Goal: Find specific fact: Find specific fact

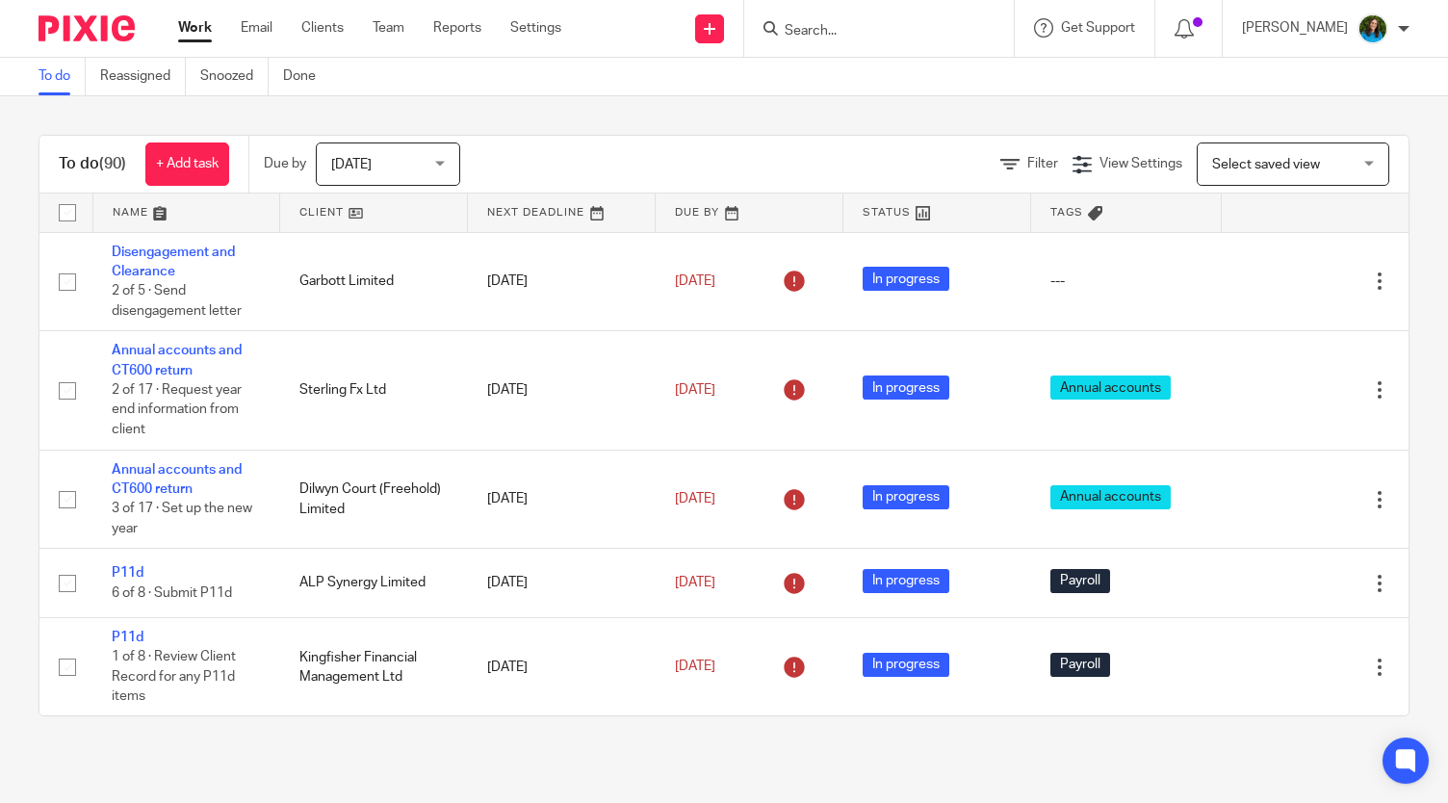
click at [945, 41] on div at bounding box center [879, 28] width 270 height 57
click at [882, 37] on input "Search" at bounding box center [869, 31] width 173 height 17
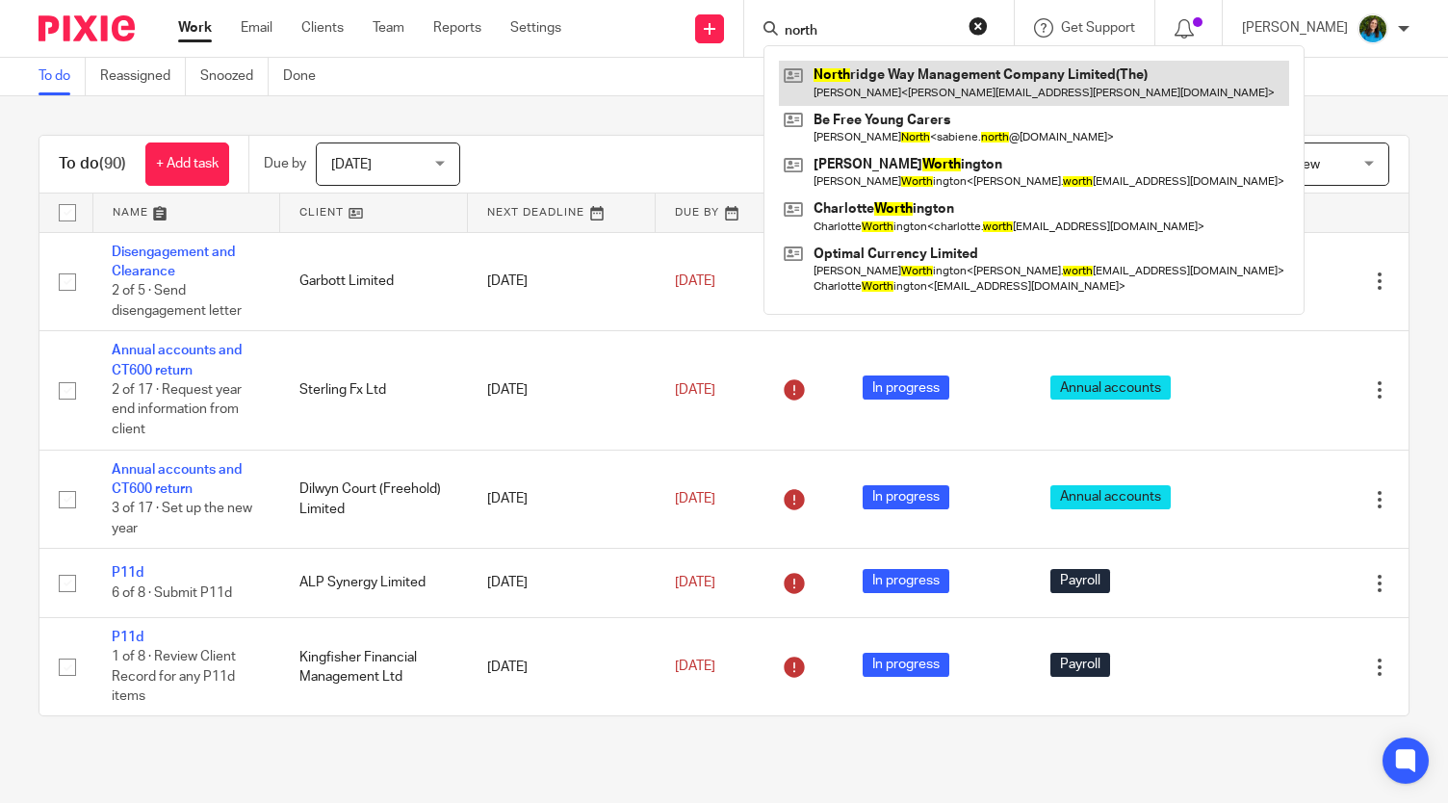
type input "north"
click at [857, 82] on link at bounding box center [1034, 83] width 510 height 44
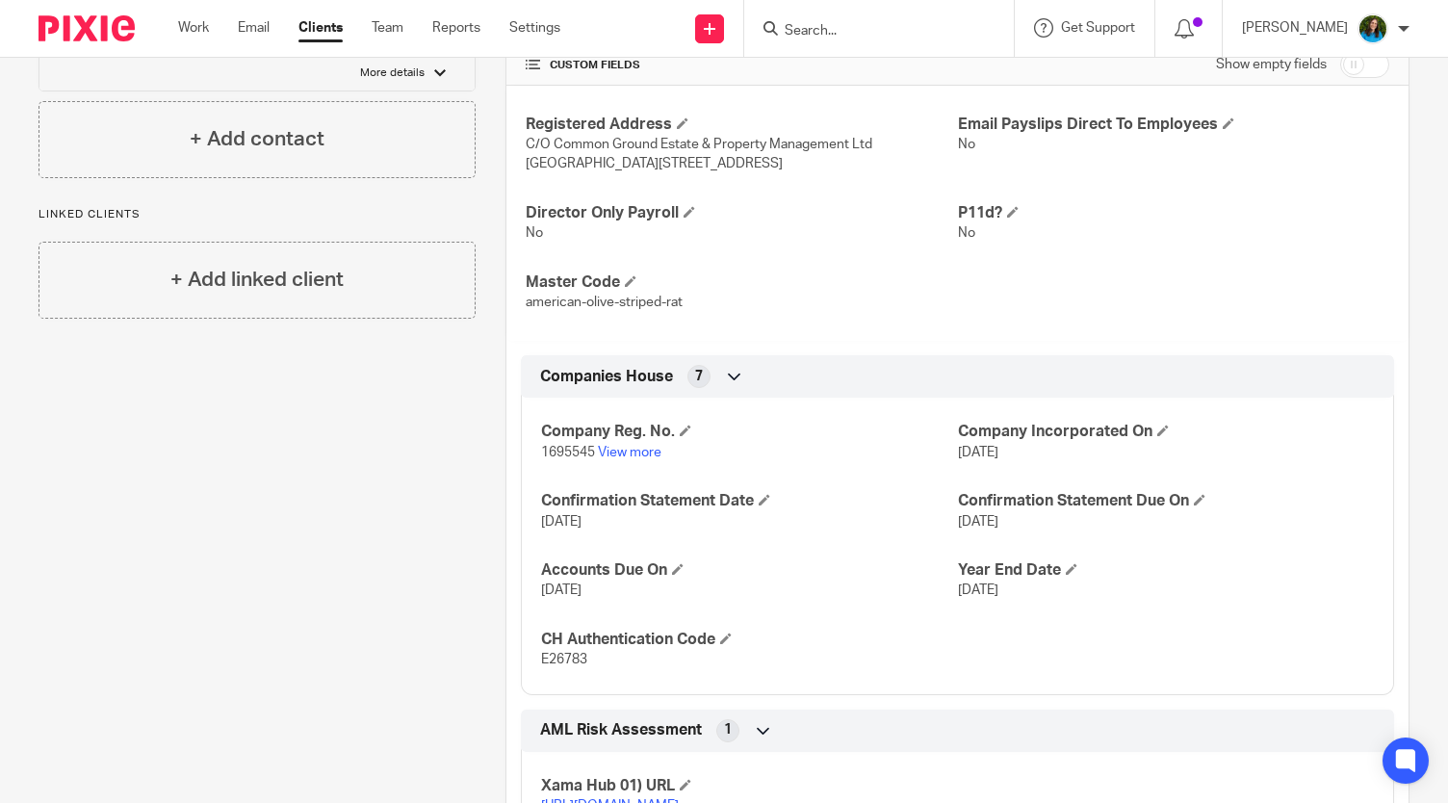
scroll to position [462, 0]
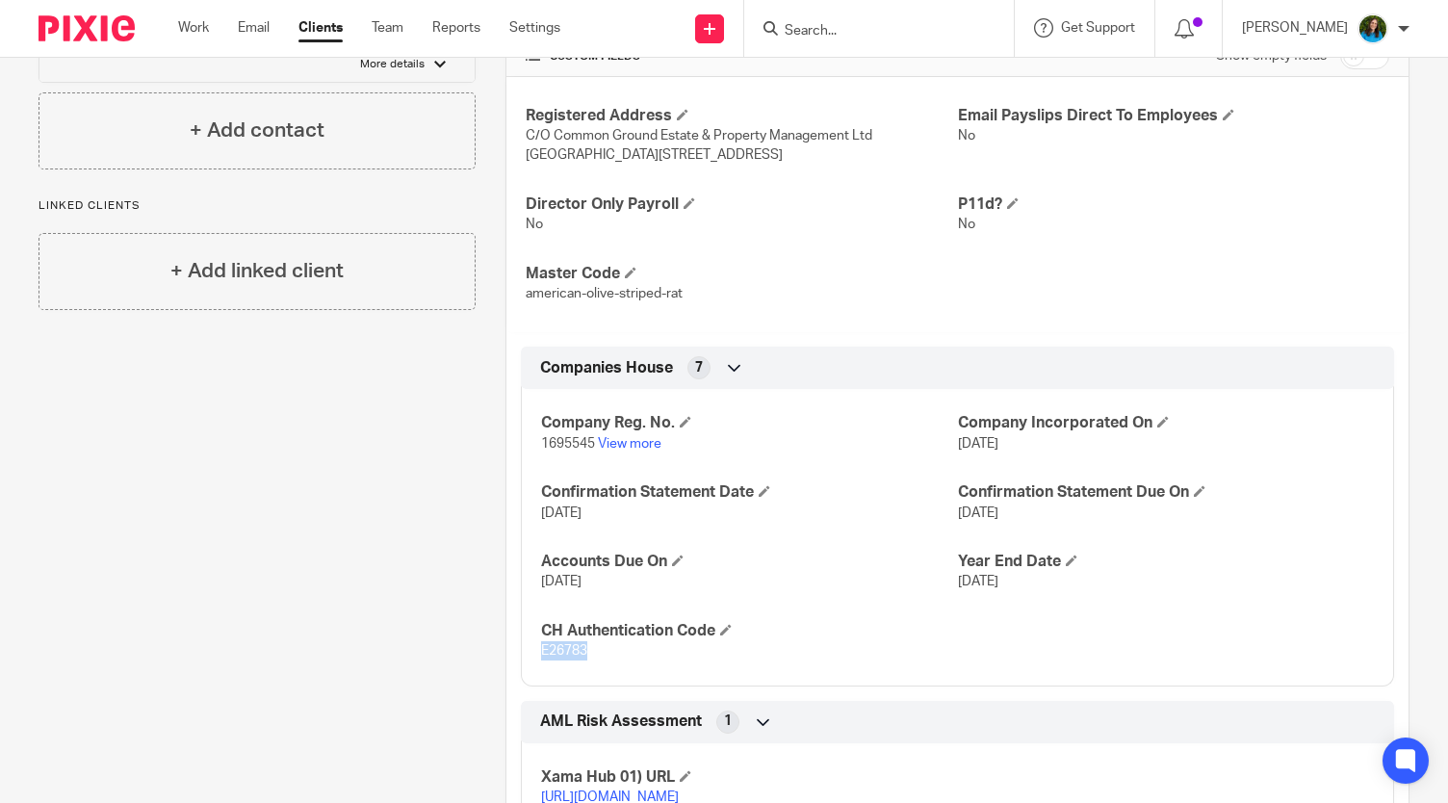
drag, startPoint x: 536, startPoint y: 644, endPoint x: 580, endPoint y: 649, distance: 44.5
click at [580, 649] on span "E26783" at bounding box center [564, 650] width 46 height 13
copy span "E26783"
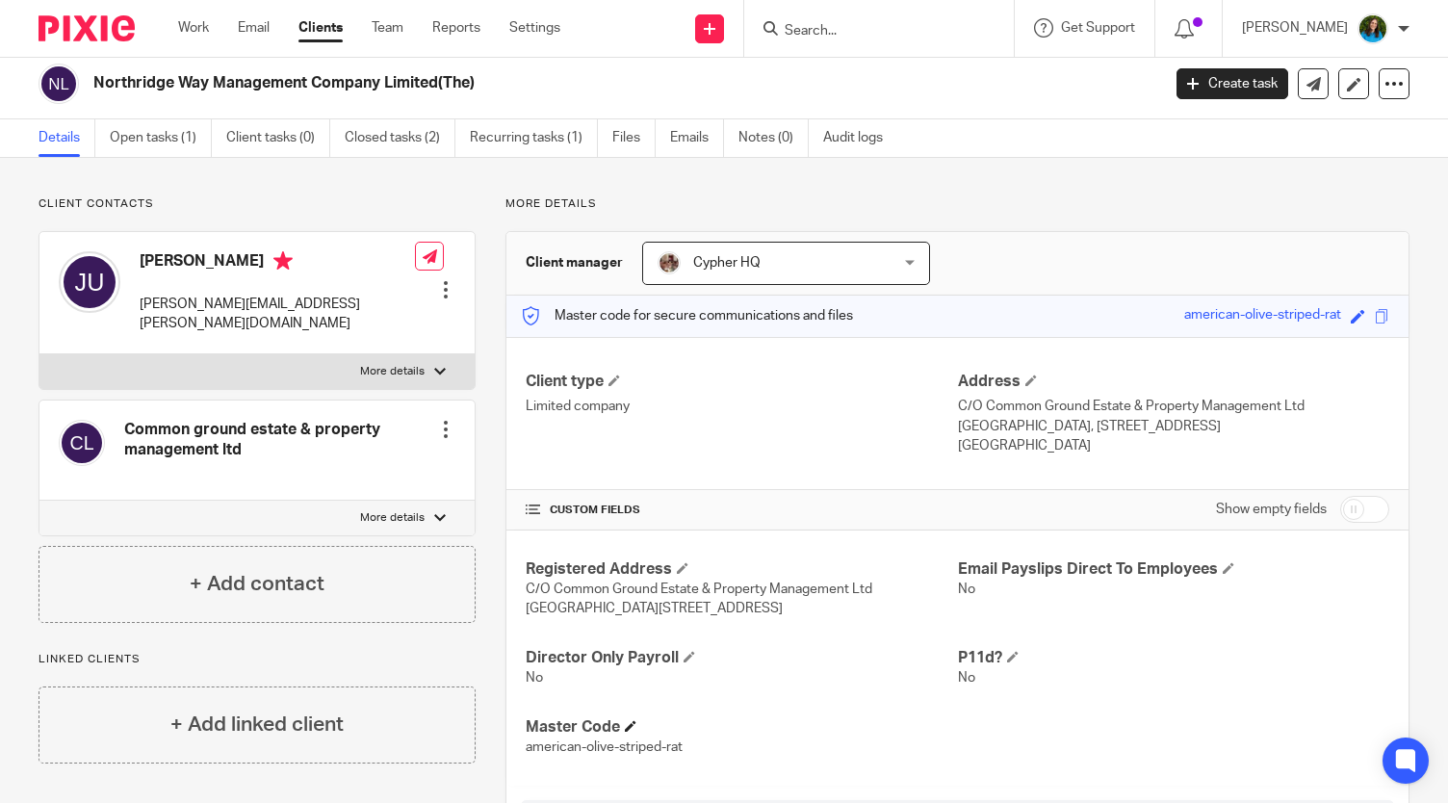
scroll to position [10, 0]
